Goal: Information Seeking & Learning: Learn about a topic

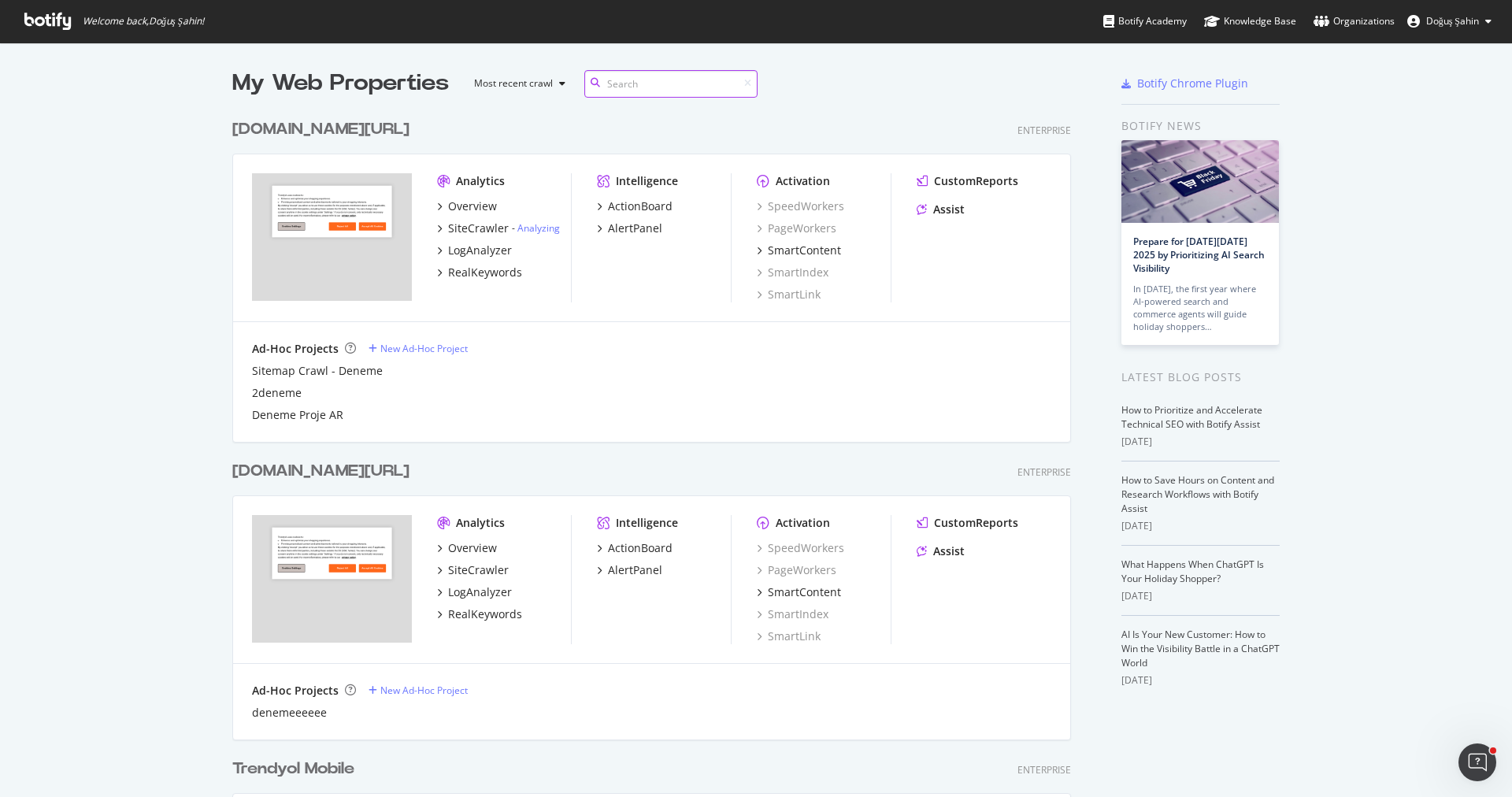
scroll to position [2268, 851]
click at [484, 268] on div "RealKeywords" at bounding box center [484, 272] width 74 height 15
